Goal: Transaction & Acquisition: Purchase product/service

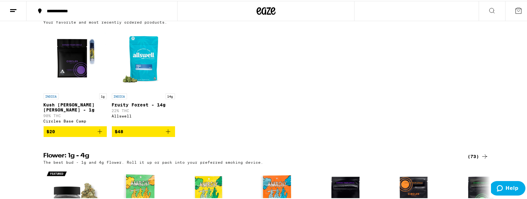
scroll to position [225, 0]
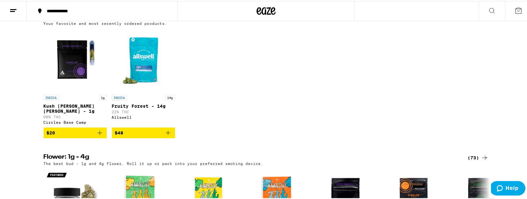
click at [137, 136] on span "$48" at bounding box center [143, 132] width 57 height 8
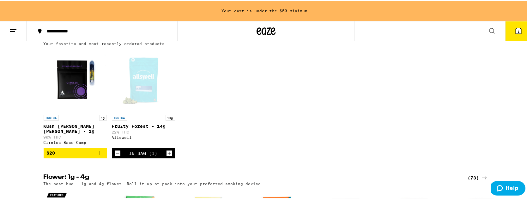
scroll to position [245, 0]
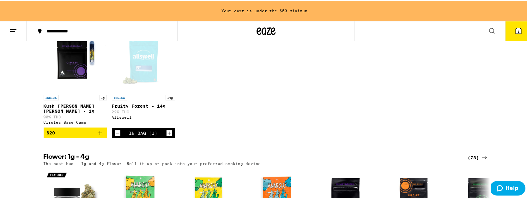
click at [97, 136] on icon "Add to bag" at bounding box center [100, 132] width 8 height 8
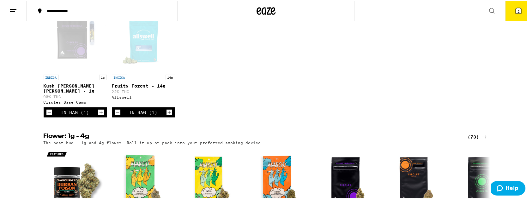
scroll to position [225, 0]
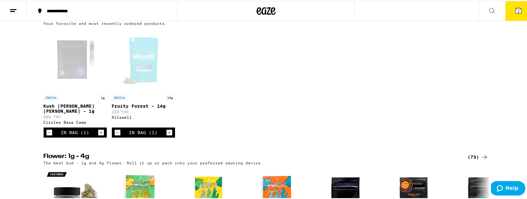
click at [98, 136] on icon "Increment" at bounding box center [101, 132] width 6 height 8
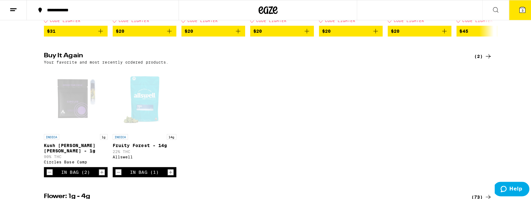
scroll to position [184, 0]
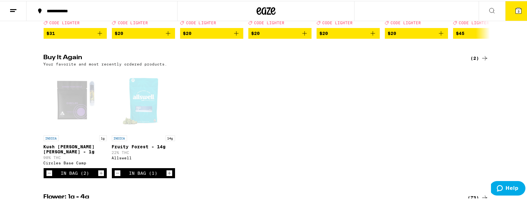
click at [517, 10] on span "3" at bounding box center [518, 11] width 2 height 4
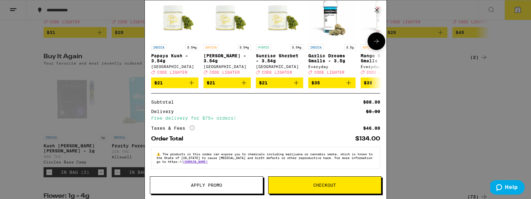
scroll to position [93, 0]
click at [193, 126] on icon "More Info" at bounding box center [192, 128] width 5 height 5
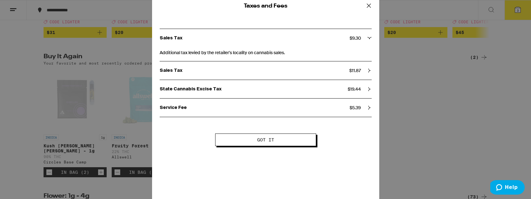
click at [269, 140] on span "Got it" at bounding box center [265, 140] width 17 height 4
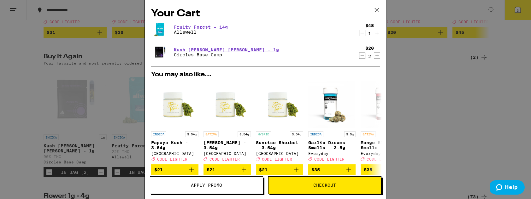
click at [308, 189] on button "Checkout" at bounding box center [324, 186] width 113 height 18
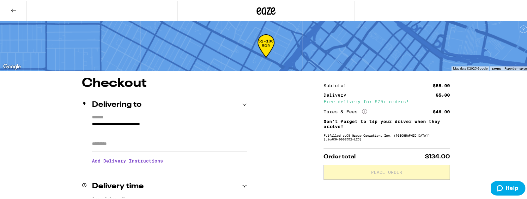
scroll to position [1, 0]
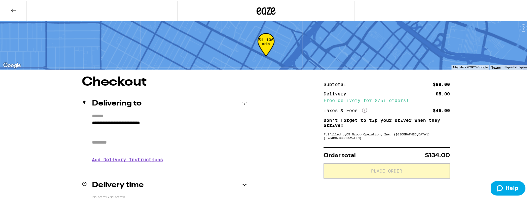
click at [100, 144] on input "Apt/Suite" at bounding box center [169, 141] width 155 height 15
type input "***"
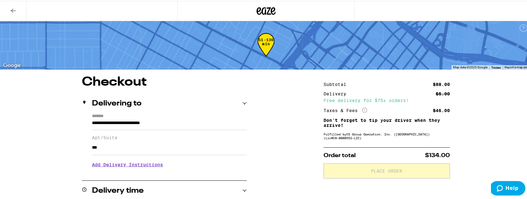
click at [102, 166] on h3 "Add Delivery Instructions" at bounding box center [169, 164] width 155 height 15
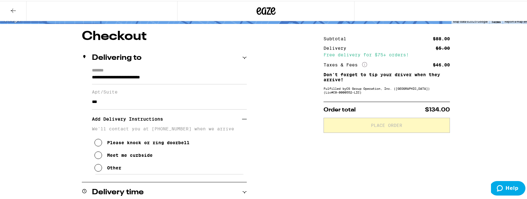
scroll to position [51, 0]
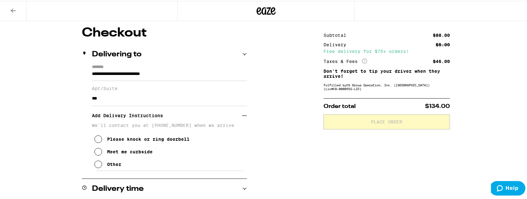
click at [134, 154] on div "Meet me curbside" at bounding box center [129, 151] width 45 height 5
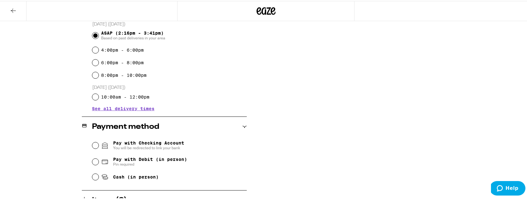
click at [133, 158] on span "Pay with Debit (in person)" at bounding box center [150, 158] width 74 height 5
click at [98, 158] on input "Pay with Debit (in person) Pin required" at bounding box center [95, 161] width 6 height 6
radio input "true"
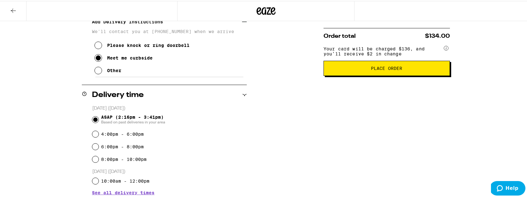
scroll to position [143, 0]
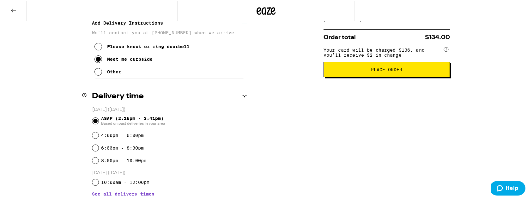
click at [409, 75] on button "Place Order" at bounding box center [386, 68] width 126 height 15
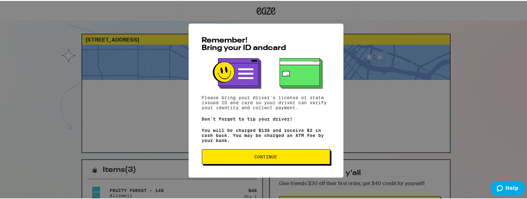
click at [294, 161] on button "Continue" at bounding box center [266, 156] width 128 height 15
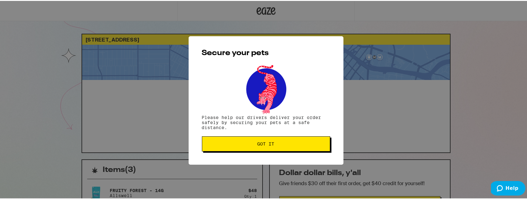
click at [283, 148] on button "Got it" at bounding box center [266, 143] width 128 height 15
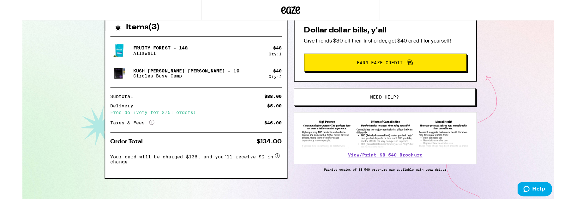
scroll to position [147, 0]
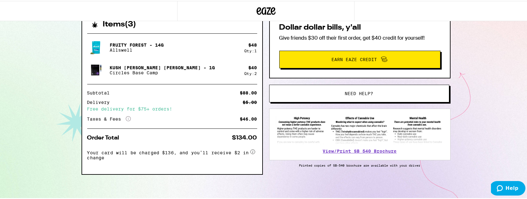
drag, startPoint x: 1, startPoint y: 52, endPoint x: -8, endPoint y: 48, distance: 9.6
click at [0, 48] on html "[STREET_ADDRESS] 2:17pm - 3:42pm This ETA will become more accurate once your d…" at bounding box center [265, 26] width 531 height 345
